Goal: Information Seeking & Learning: Learn about a topic

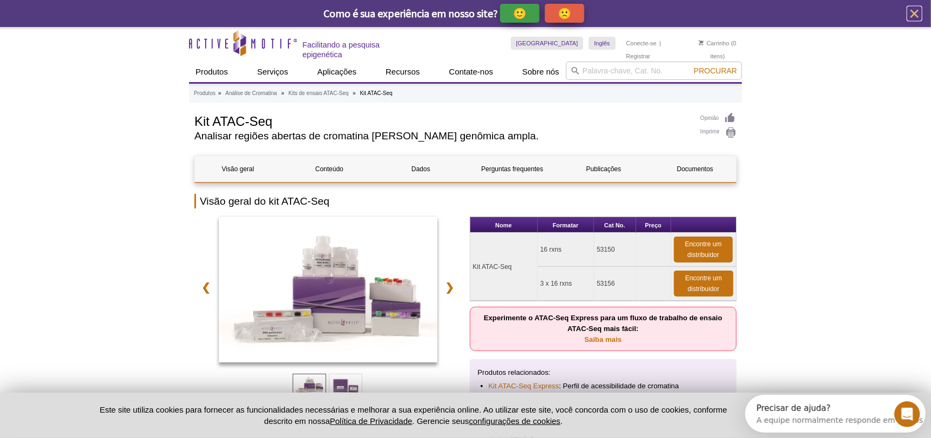
click at [911, 12] on icon "fechar" at bounding box center [915, 14] width 14 height 14
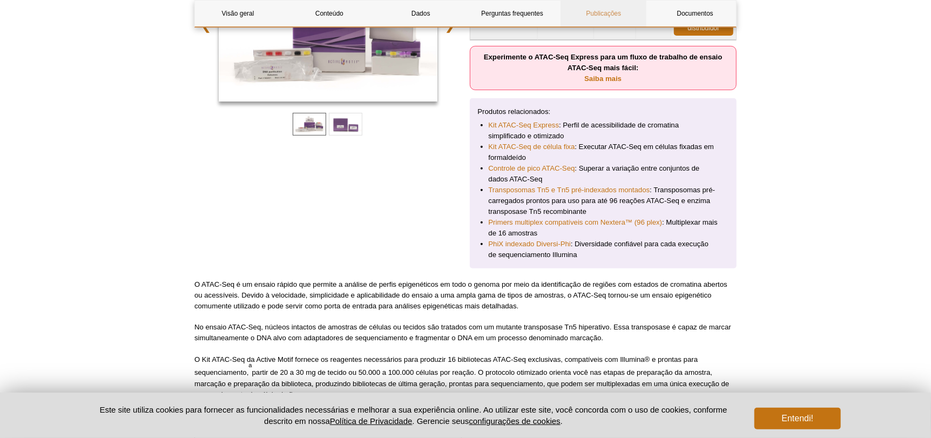
scroll to position [216, 0]
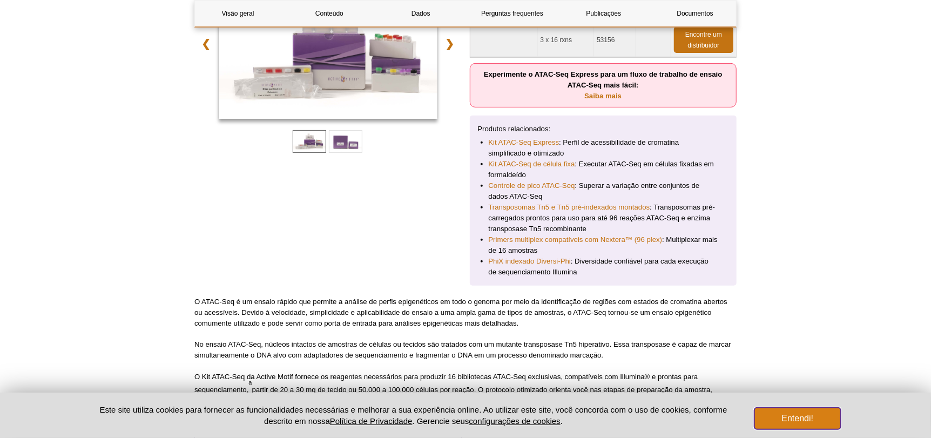
click at [834, 421] on button "Entendi!" at bounding box center [798, 419] width 86 height 22
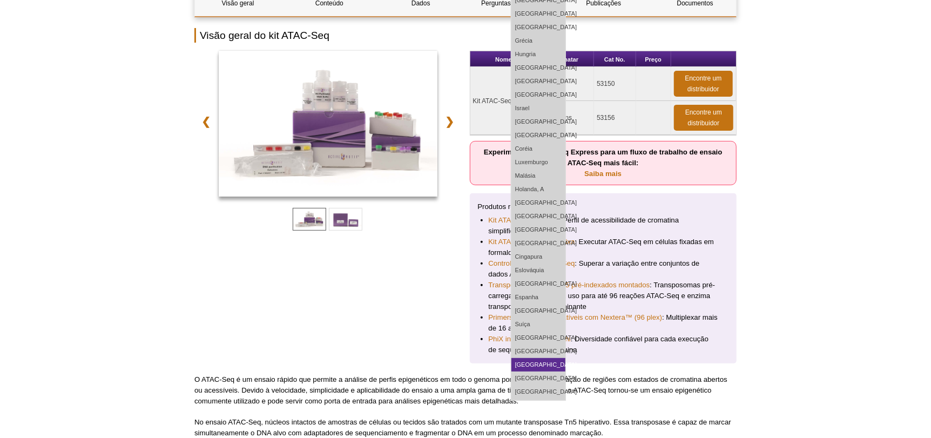
scroll to position [162, 0]
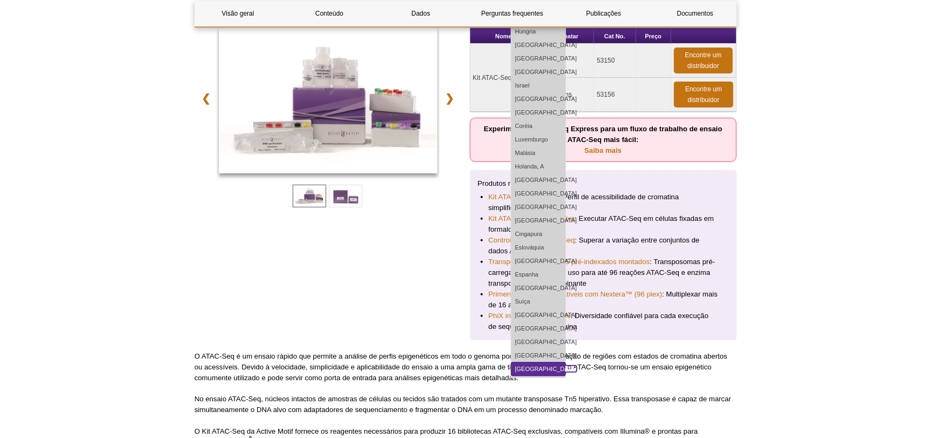
click at [573, 366] on font "Estados Unidos" at bounding box center [546, 369] width 62 height 6
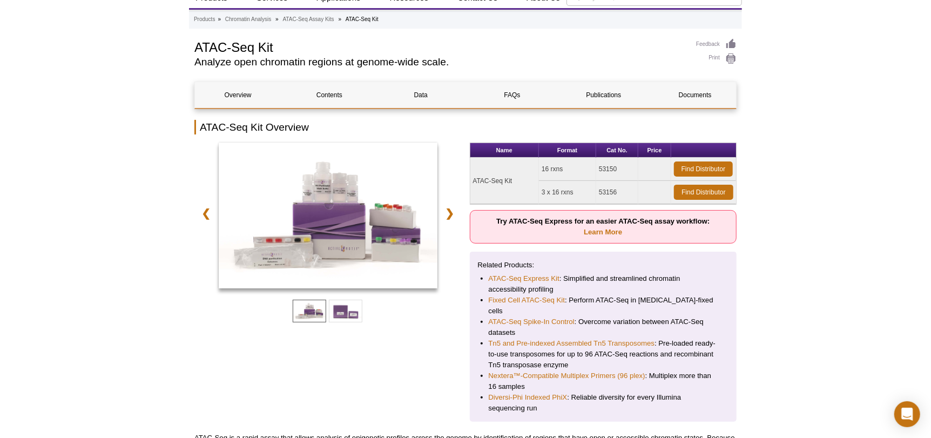
scroll to position [37, 0]
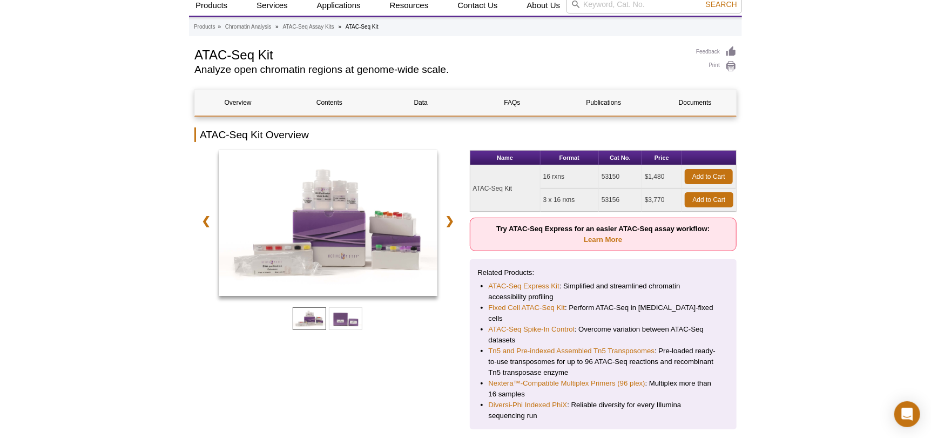
scroll to position [37, 0]
